Goal: Information Seeking & Learning: Learn about a topic

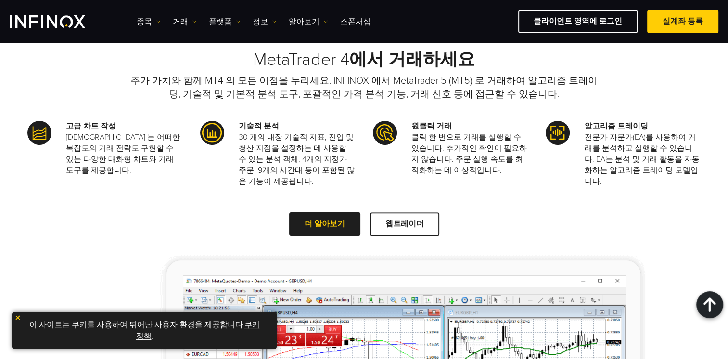
scroll to position [1106, 0]
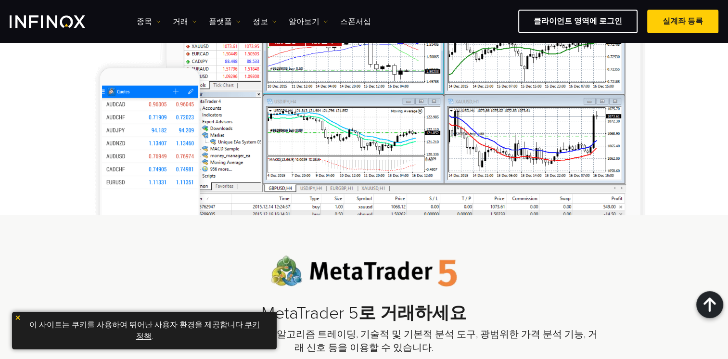
click at [18, 317] on img at bounding box center [17, 317] width 7 height 7
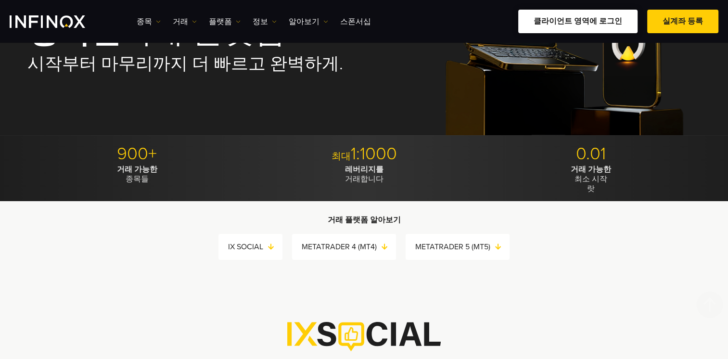
scroll to position [0, 0]
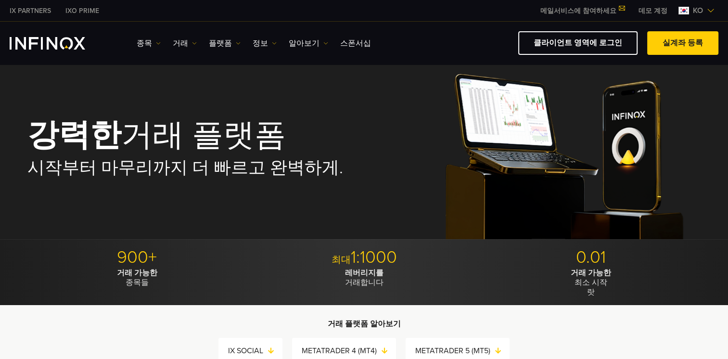
click at [604, 24] on div "종목 종목 상품 정보 거래 기업 계정" at bounding box center [364, 43] width 728 height 43
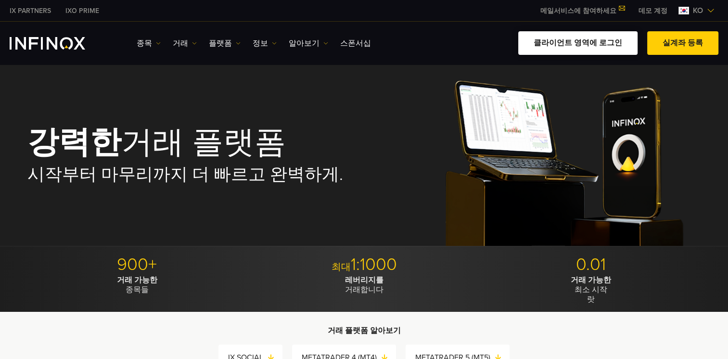
click at [574, 48] on link "클라이언트 영역에 로그인" at bounding box center [577, 43] width 119 height 24
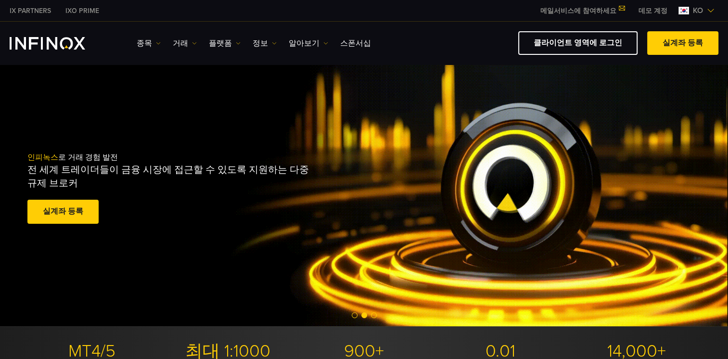
drag, startPoint x: 33, startPoint y: 11, endPoint x: 39, endPoint y: 10, distance: 6.3
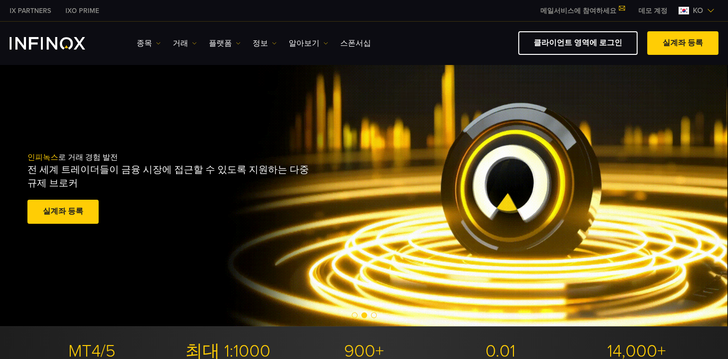
click at [33, 11] on link "IX PARTNERS" at bounding box center [30, 11] width 56 height 10
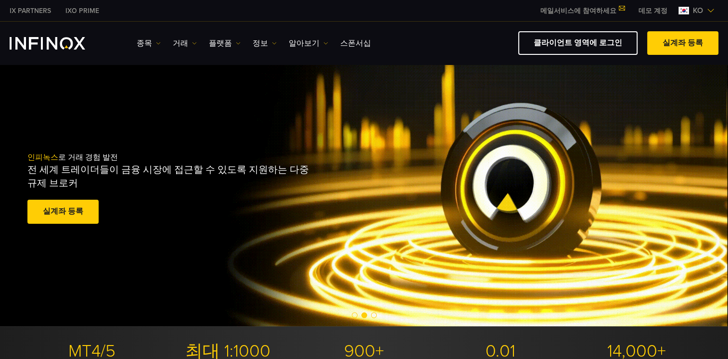
click at [75, 44] on img "INFINOX Logo" at bounding box center [47, 43] width 75 height 13
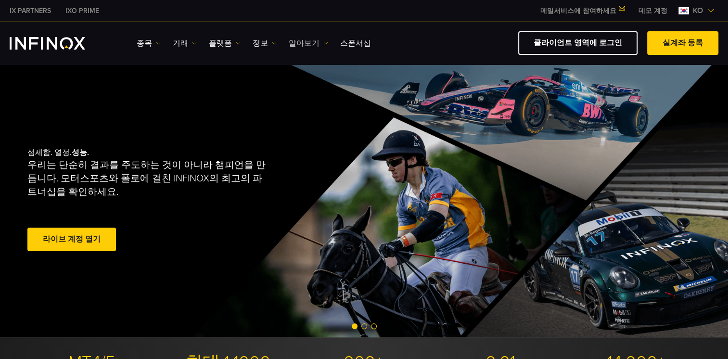
click at [314, 44] on link "알아보기" at bounding box center [308, 44] width 39 height 12
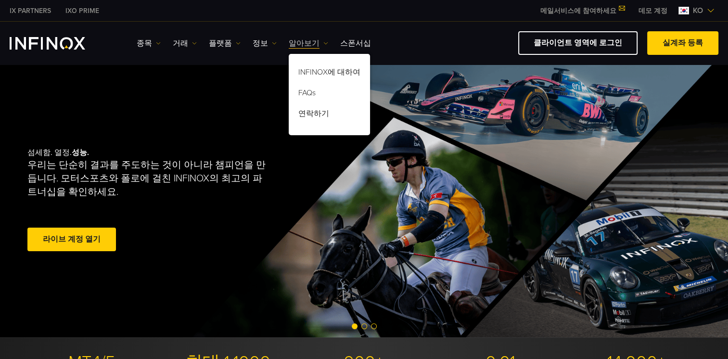
click at [314, 44] on link "알아보기" at bounding box center [308, 44] width 39 height 12
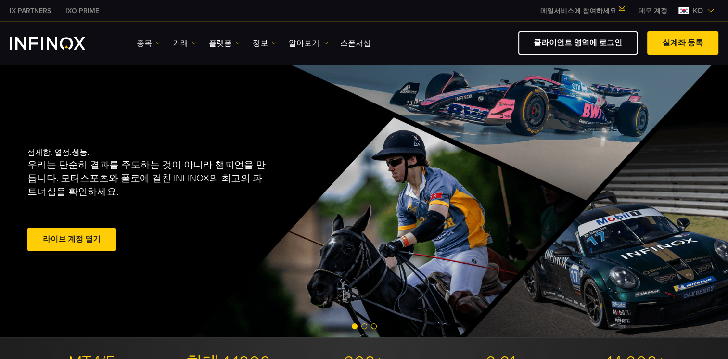
click at [153, 41] on link "종목" at bounding box center [149, 44] width 24 height 12
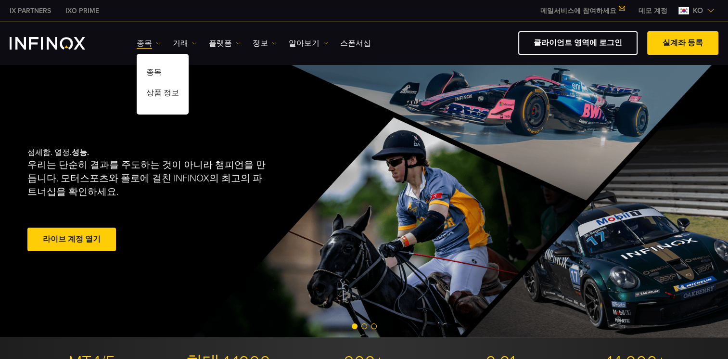
click at [153, 41] on link "종목" at bounding box center [149, 44] width 24 height 12
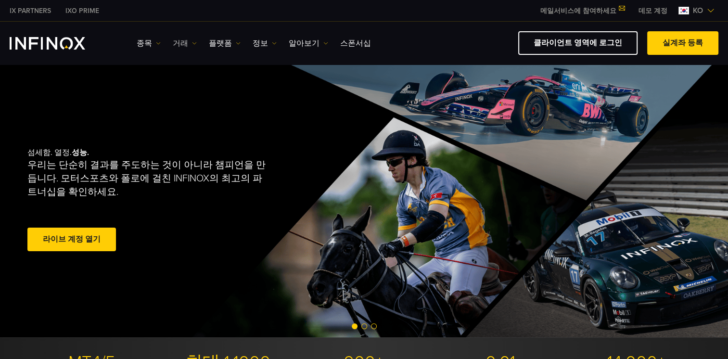
click at [184, 42] on link "거래" at bounding box center [185, 44] width 24 height 12
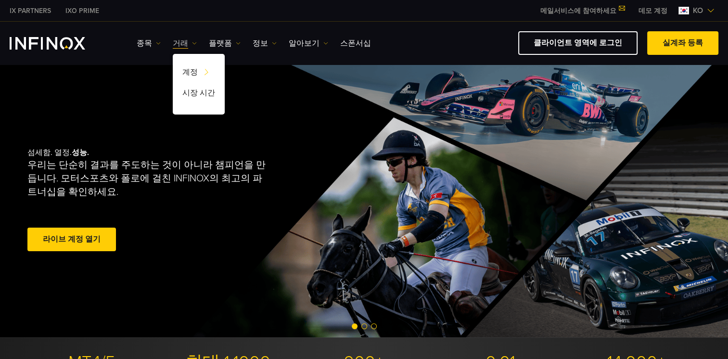
click at [185, 42] on link "거래" at bounding box center [185, 44] width 24 height 12
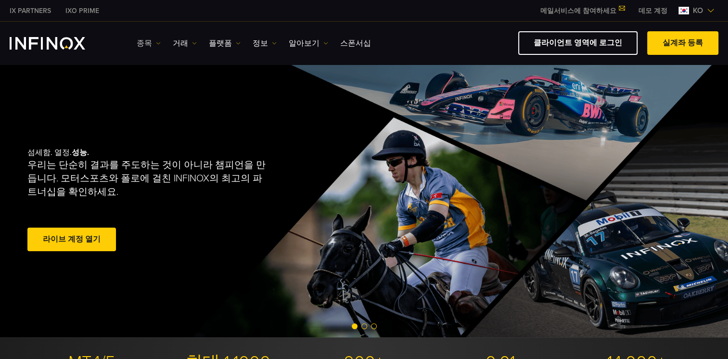
click at [157, 43] on img at bounding box center [158, 43] width 5 height 5
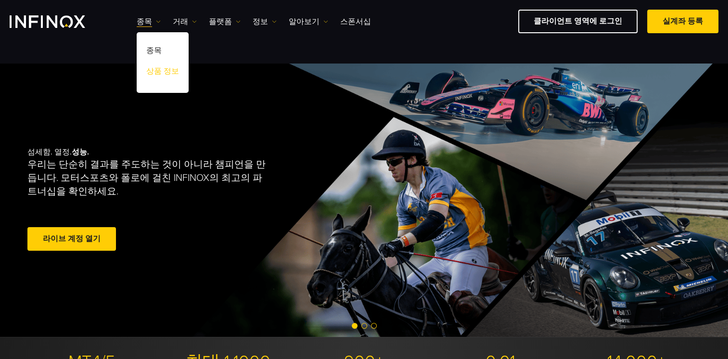
scroll to position [96, 0]
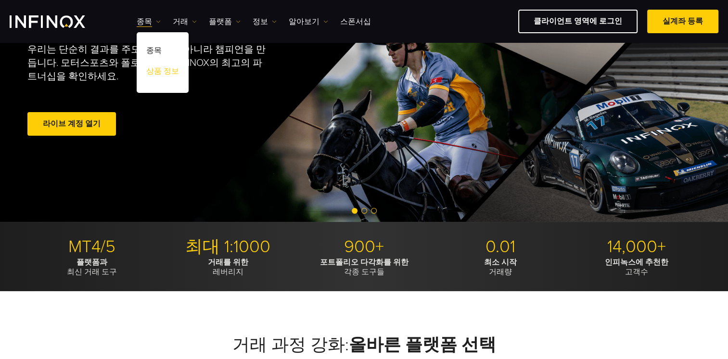
click at [158, 70] on link "상품 정보" at bounding box center [163, 73] width 52 height 21
click at [171, 66] on link "상품 정보" at bounding box center [163, 73] width 52 height 21
click at [172, 71] on link "상품 정보" at bounding box center [163, 73] width 52 height 21
click at [172, 72] on link "상품 정보" at bounding box center [163, 73] width 52 height 21
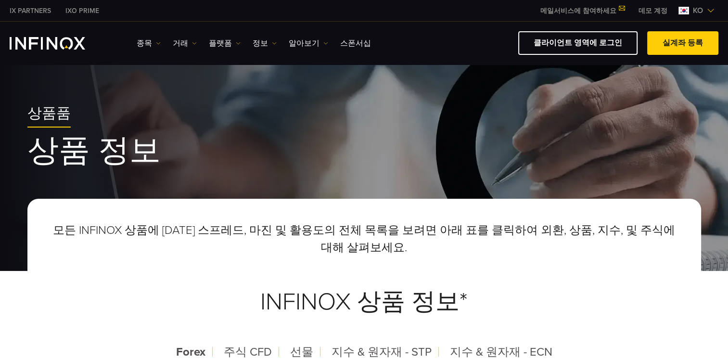
click at [28, 45] on img "INFINOX Logo" at bounding box center [47, 43] width 75 height 13
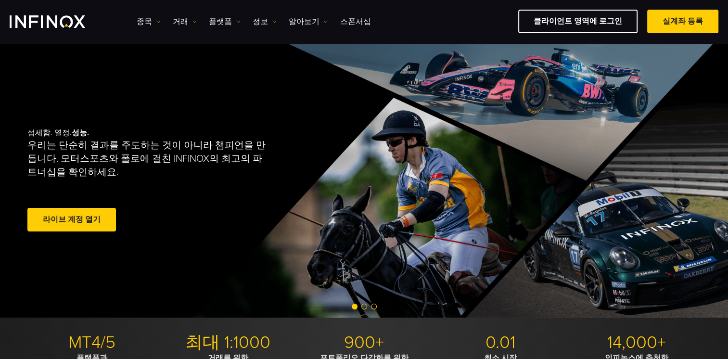
scroll to position [289, 0]
